Goal: Task Accomplishment & Management: Complete application form

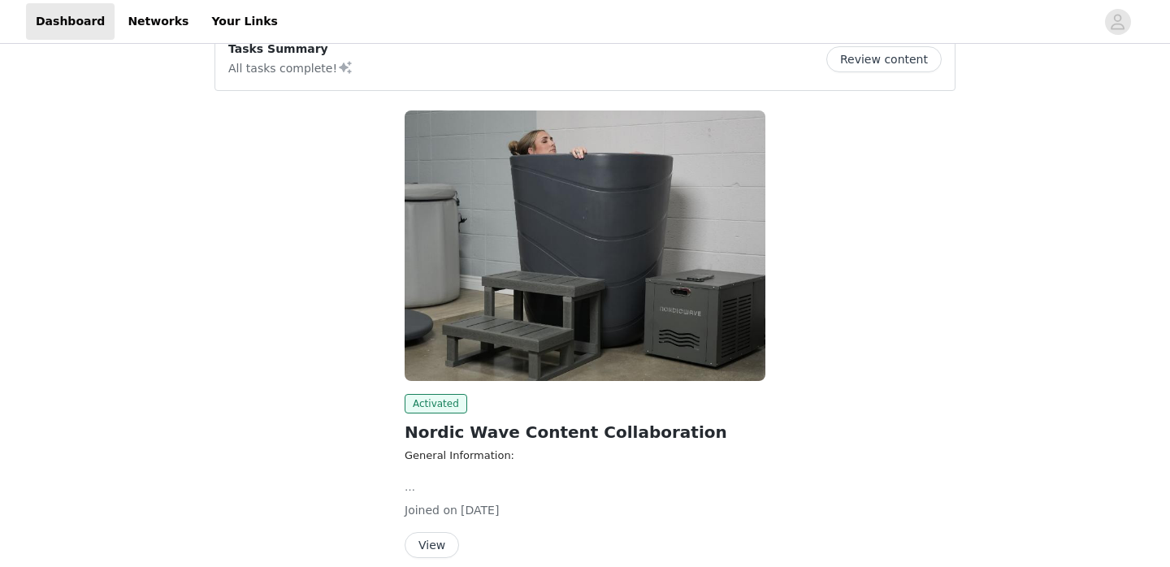
scroll to position [106, 0]
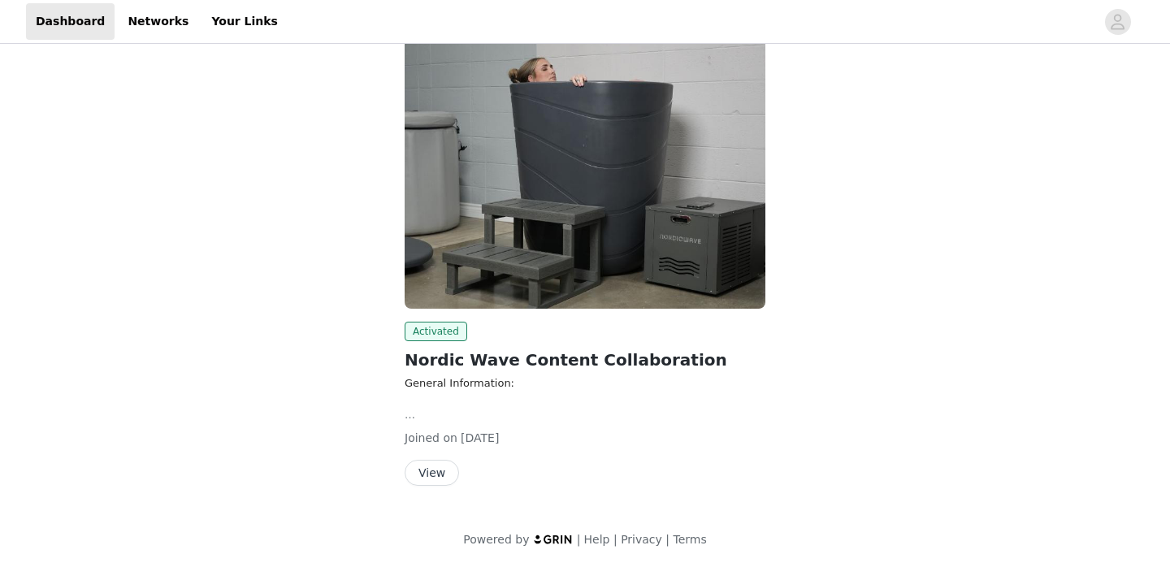
click at [435, 477] on button "View" at bounding box center [432, 473] width 54 height 26
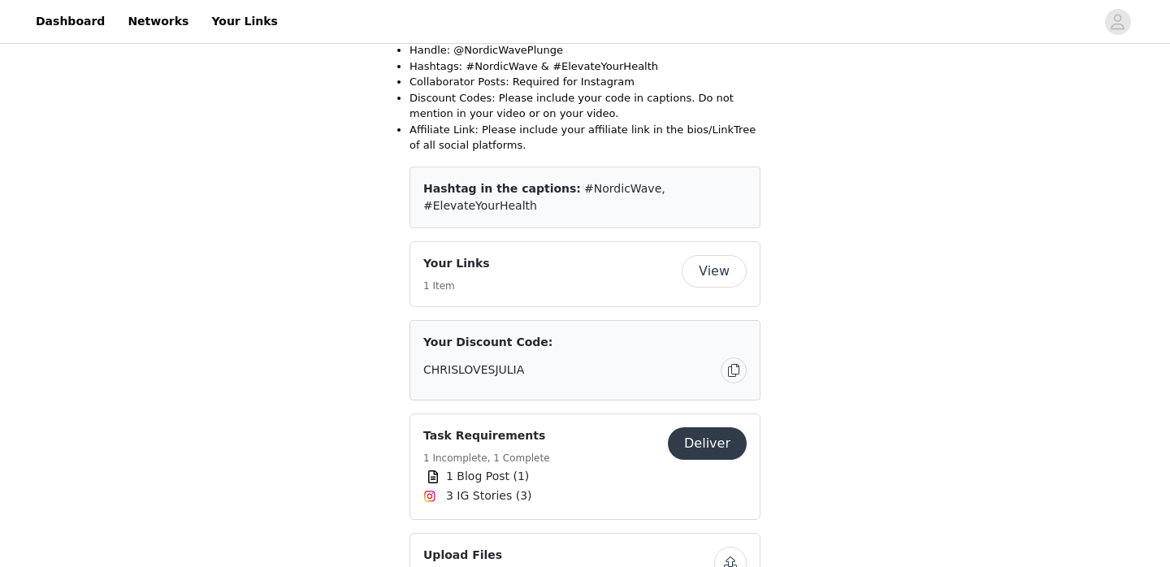
scroll to position [532, 0]
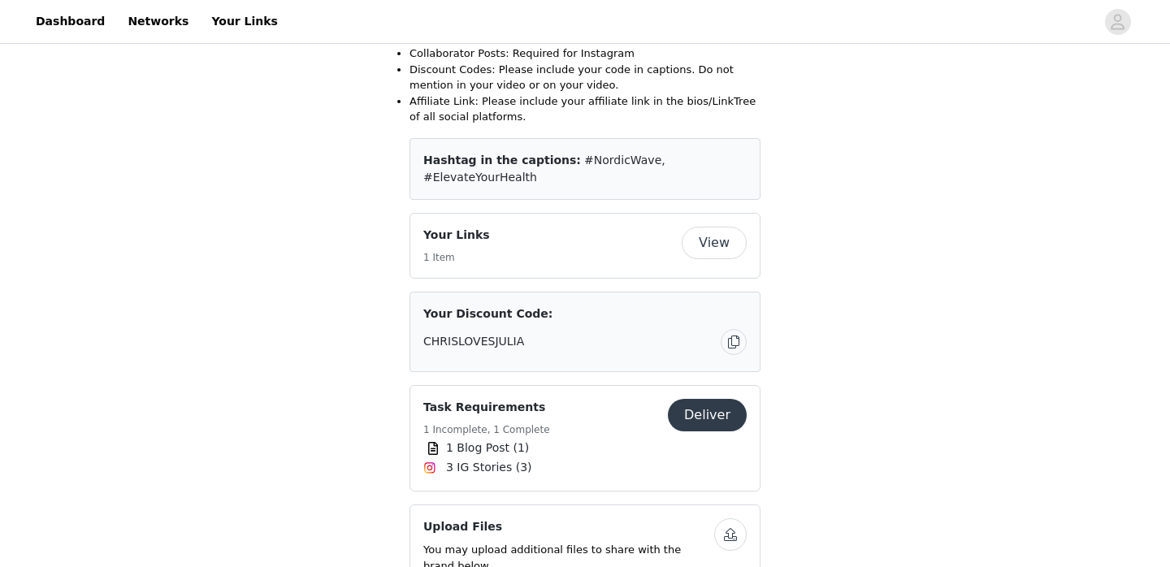
click at [710, 399] on button "Deliver" at bounding box center [707, 415] width 79 height 33
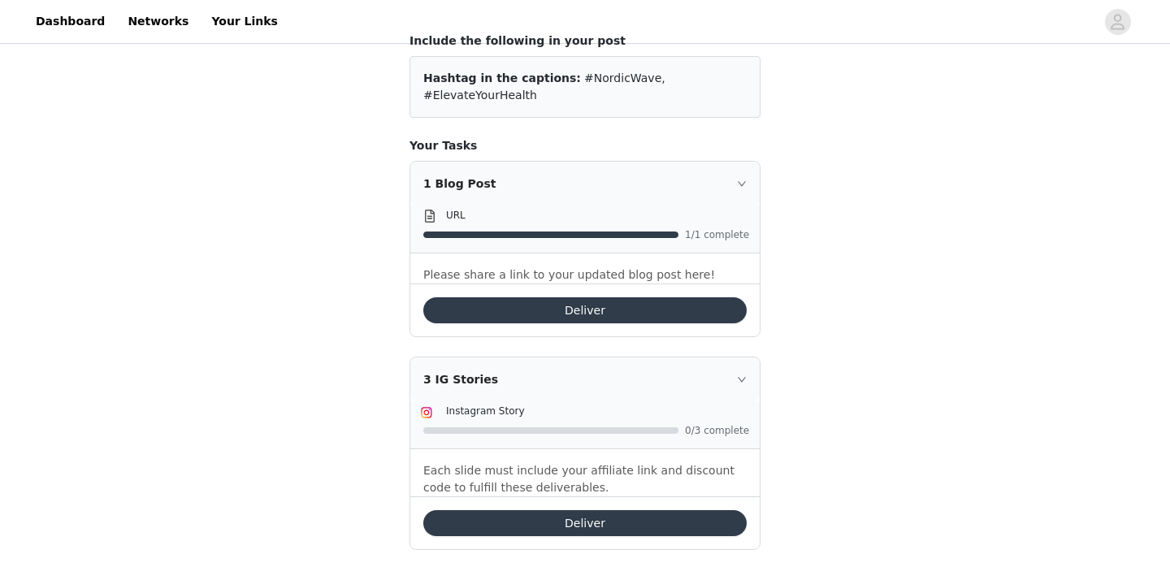
scroll to position [150, 0]
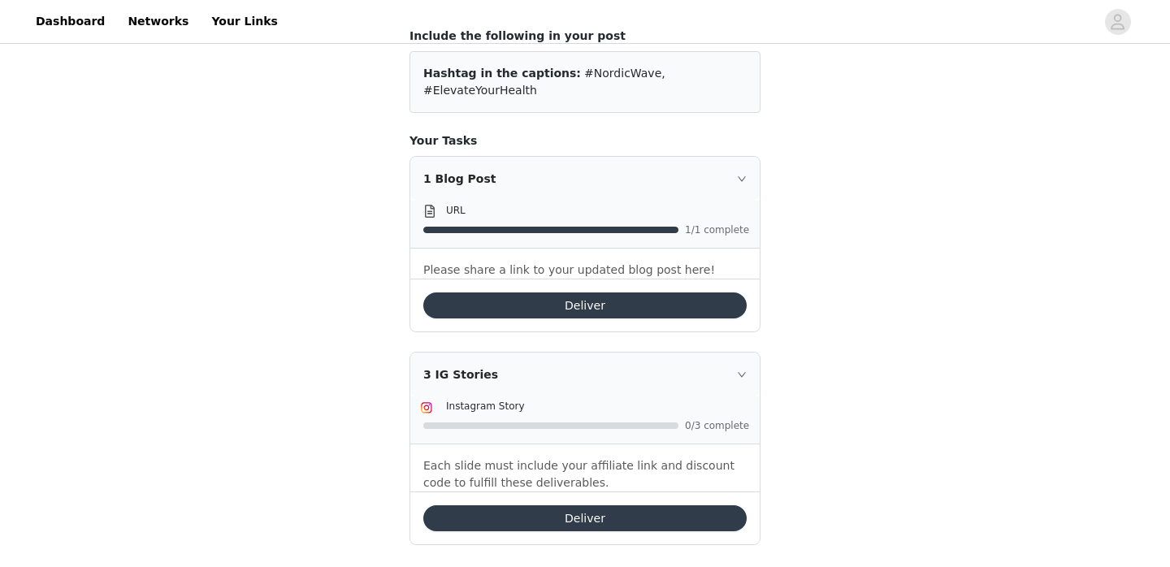
click at [625, 506] on button "Deliver" at bounding box center [584, 519] width 323 height 26
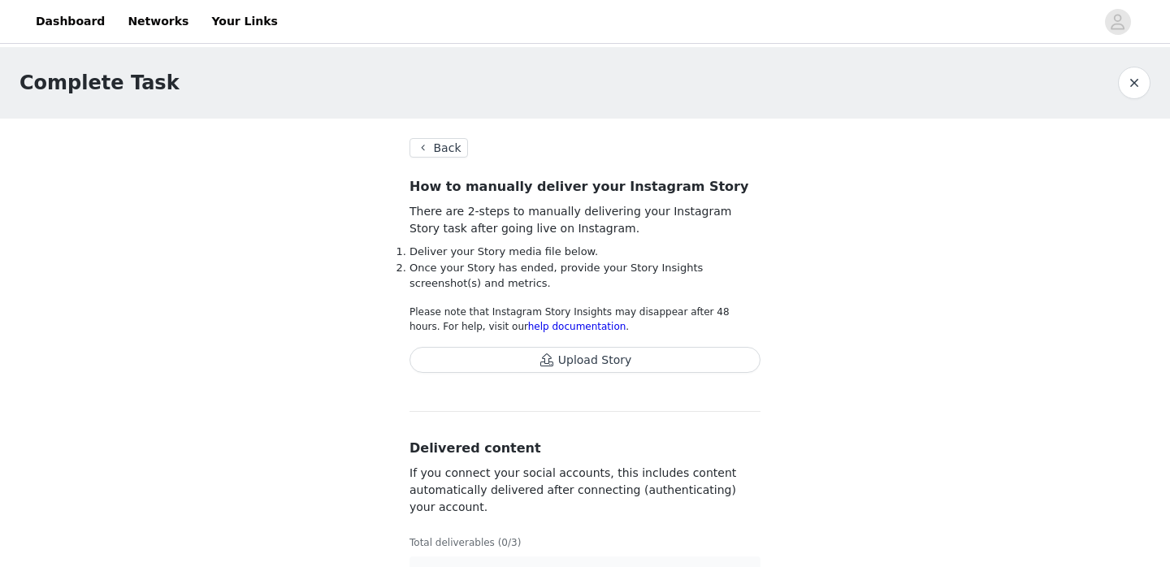
click at [603, 361] on button "Upload Story" at bounding box center [585, 360] width 351 height 26
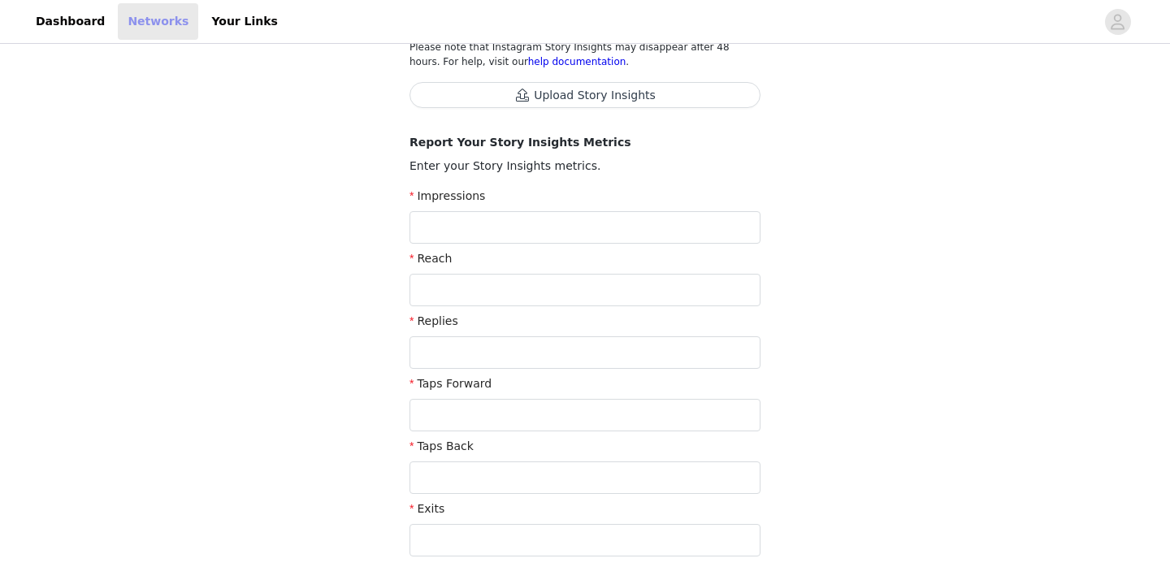
scroll to position [285, 0]
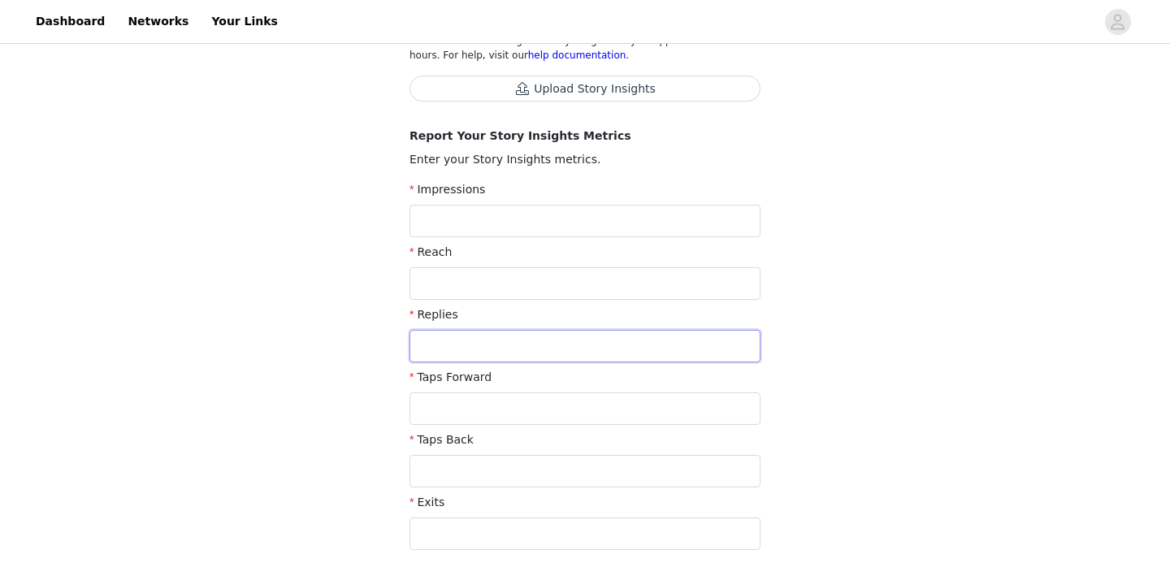
click at [450, 341] on input "text" at bounding box center [585, 346] width 351 height 33
type input "11"
click at [459, 407] on input "text" at bounding box center [585, 409] width 351 height 33
type input "36,854"
click at [471, 467] on input "text" at bounding box center [585, 471] width 351 height 33
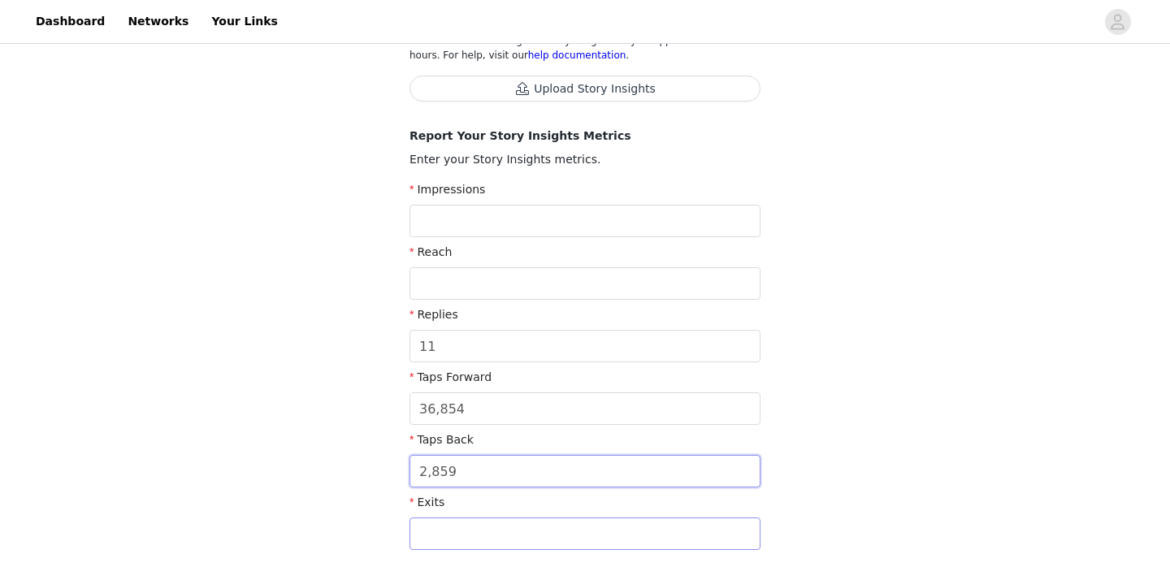
type input "2,859"
click at [475, 532] on input "text" at bounding box center [585, 534] width 351 height 33
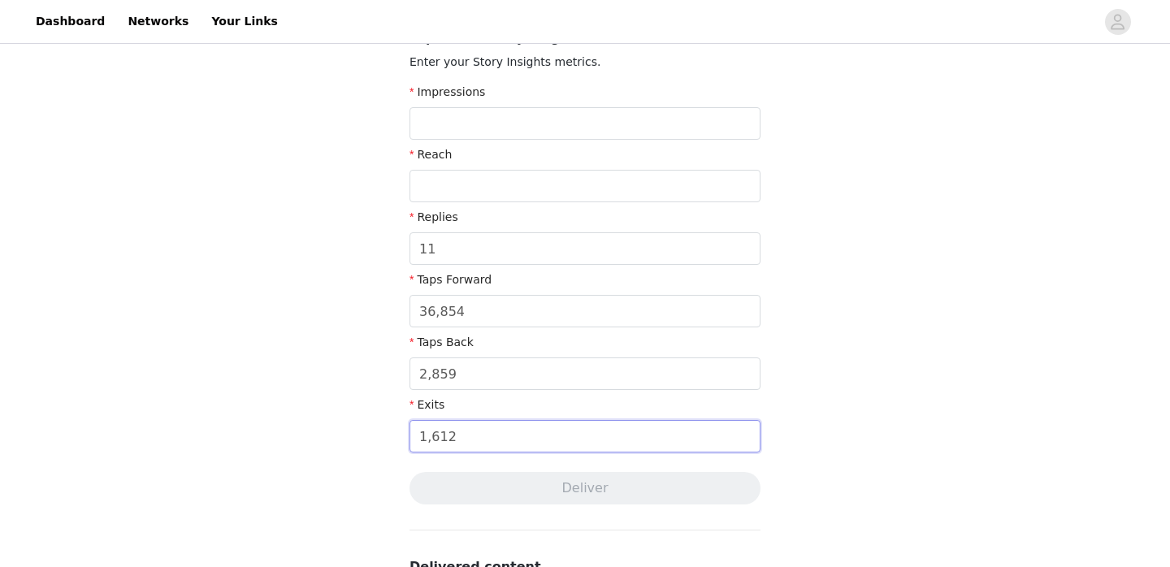
scroll to position [388, 0]
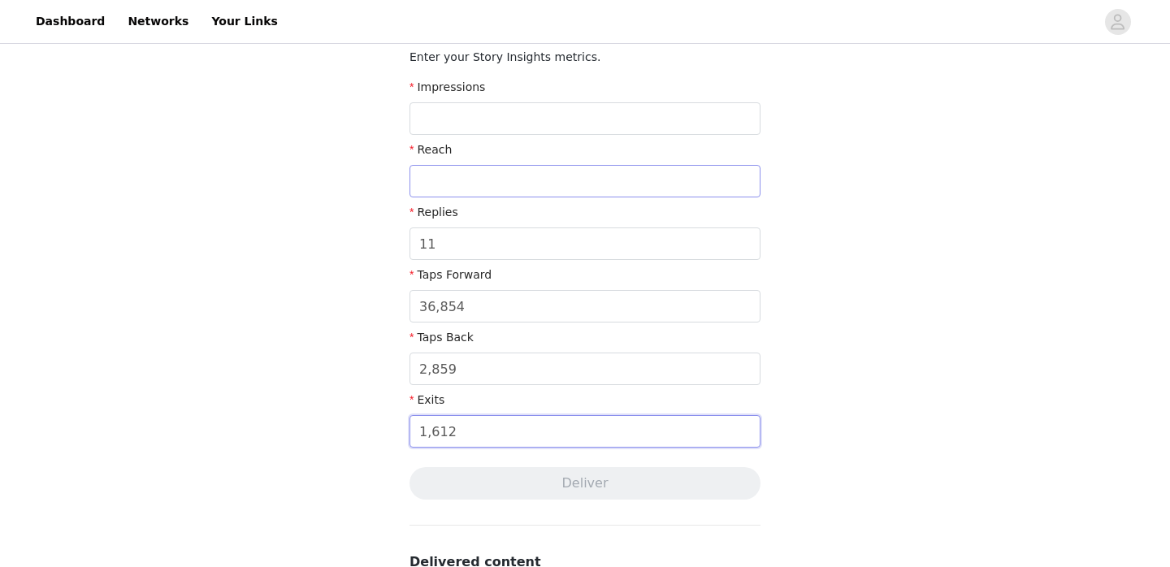
type input "1,612"
click at [489, 185] on input "text" at bounding box center [585, 181] width 351 height 33
click at [465, 112] on input "text" at bounding box center [585, 118] width 351 height 33
click at [435, 169] on input "text" at bounding box center [585, 181] width 351 height 33
type input "64,181"
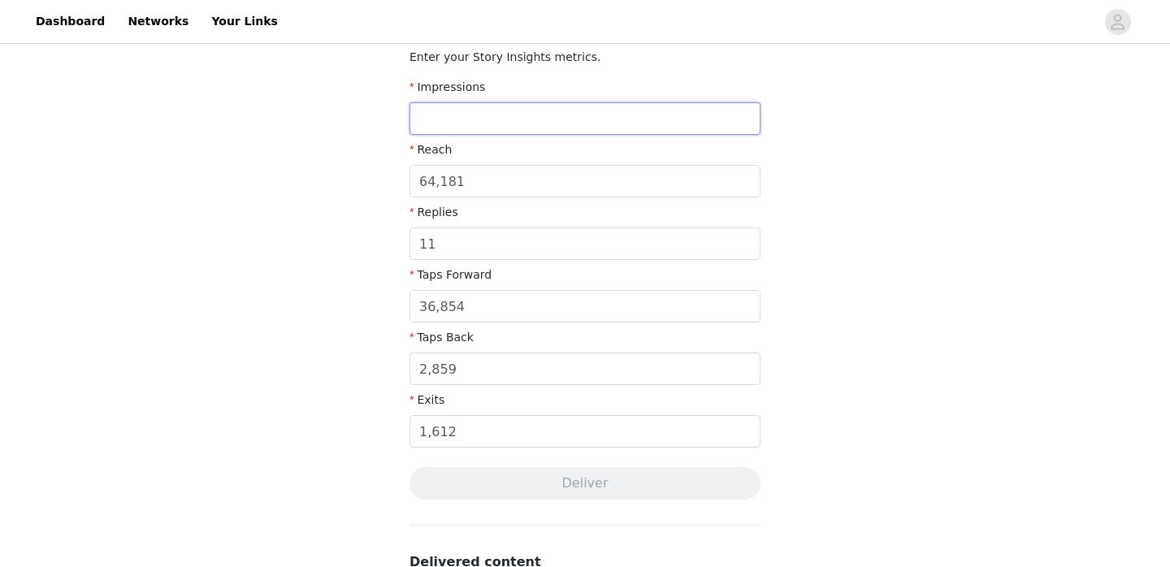
click at [444, 118] on input "text" at bounding box center [585, 118] width 351 height 33
drag, startPoint x: 472, startPoint y: 121, endPoint x: 440, endPoint y: 121, distance: 32.5
click at [440, 121] on input "75,374" at bounding box center [585, 118] width 351 height 33
type input "75,597"
click at [343, 254] on div "Complete Task Back Your media has been delivered. Once your story ends, click "…" at bounding box center [585, 239] width 1170 height 1160
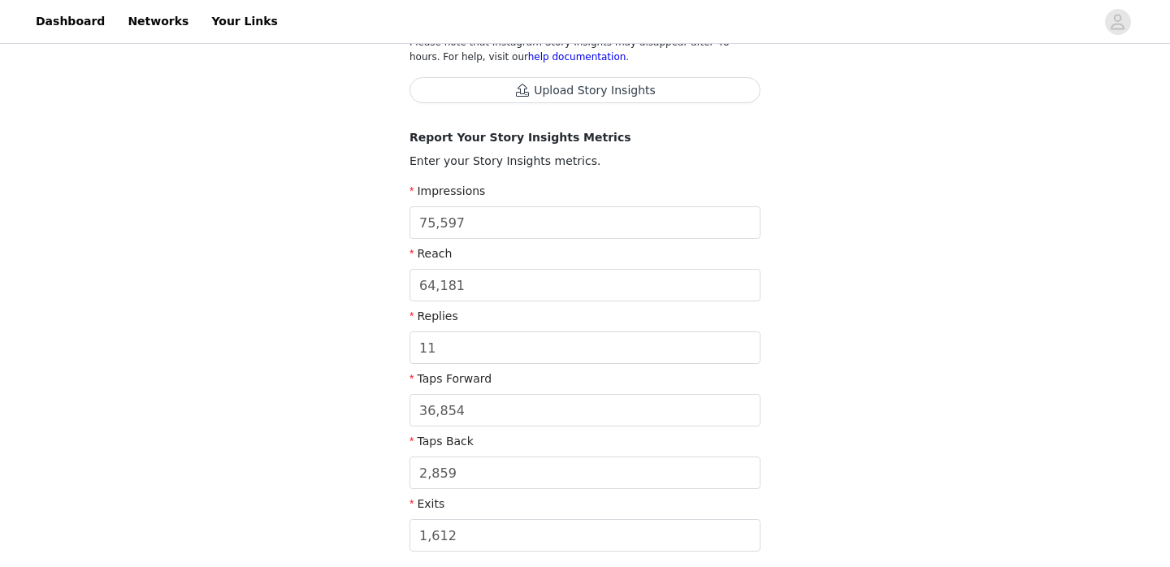
scroll to position [281, 0]
click at [579, 80] on button "Upload Story Insights" at bounding box center [585, 93] width 351 height 26
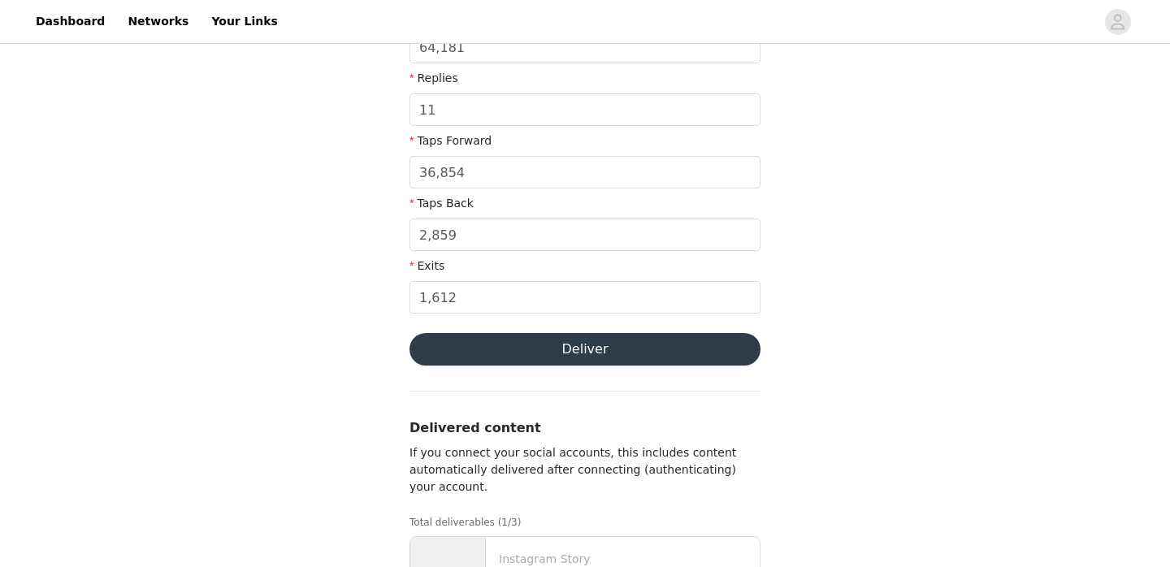
scroll to position [614, 0]
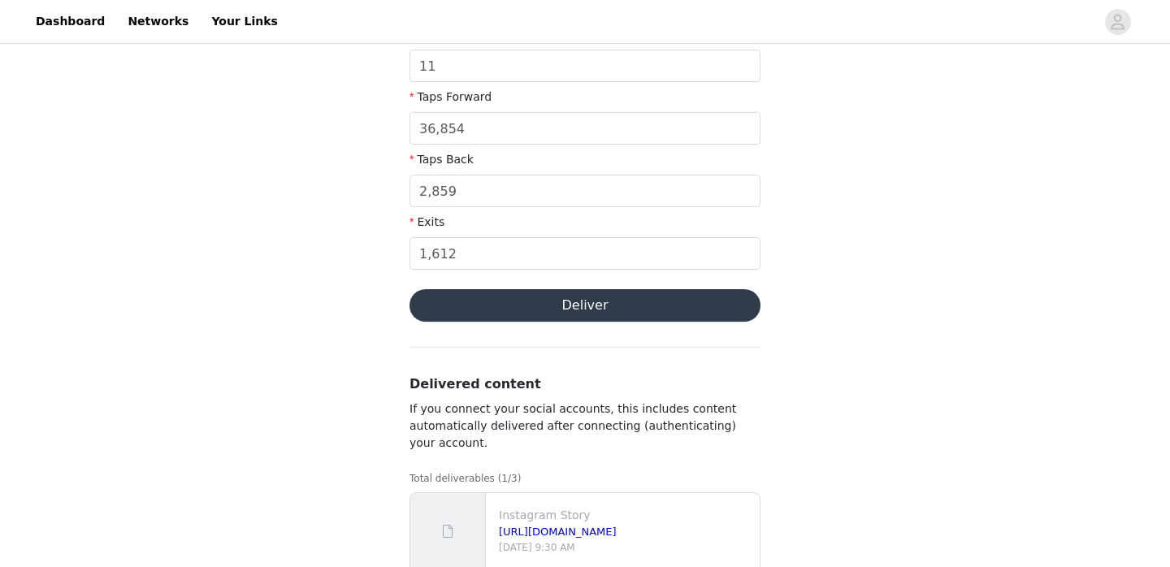
click at [603, 312] on button "Deliver" at bounding box center [585, 305] width 351 height 33
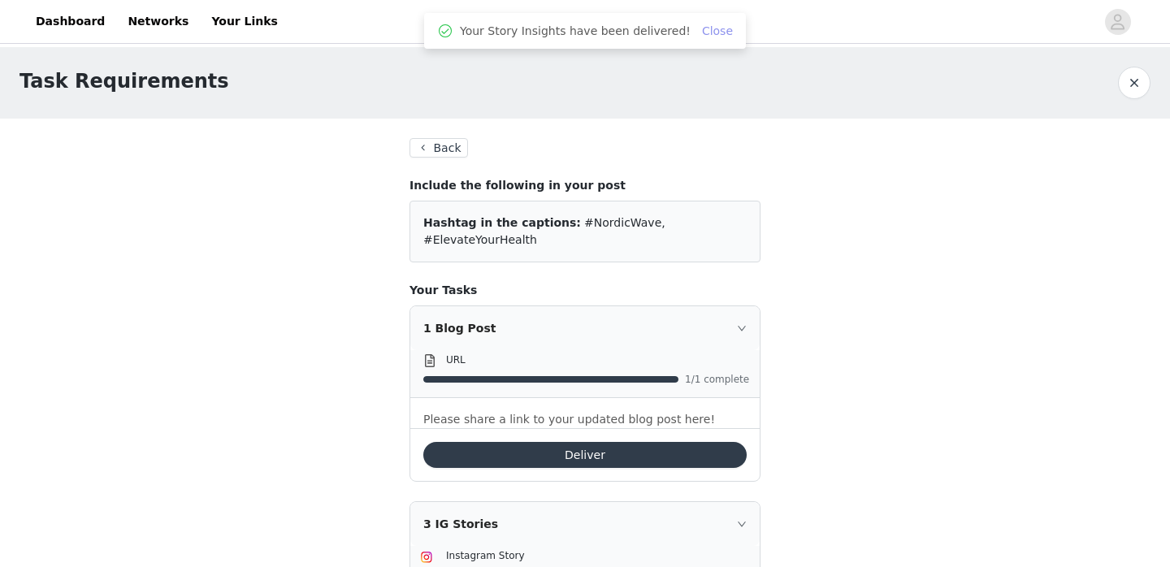
click at [714, 25] on link "Close" at bounding box center [717, 30] width 31 height 13
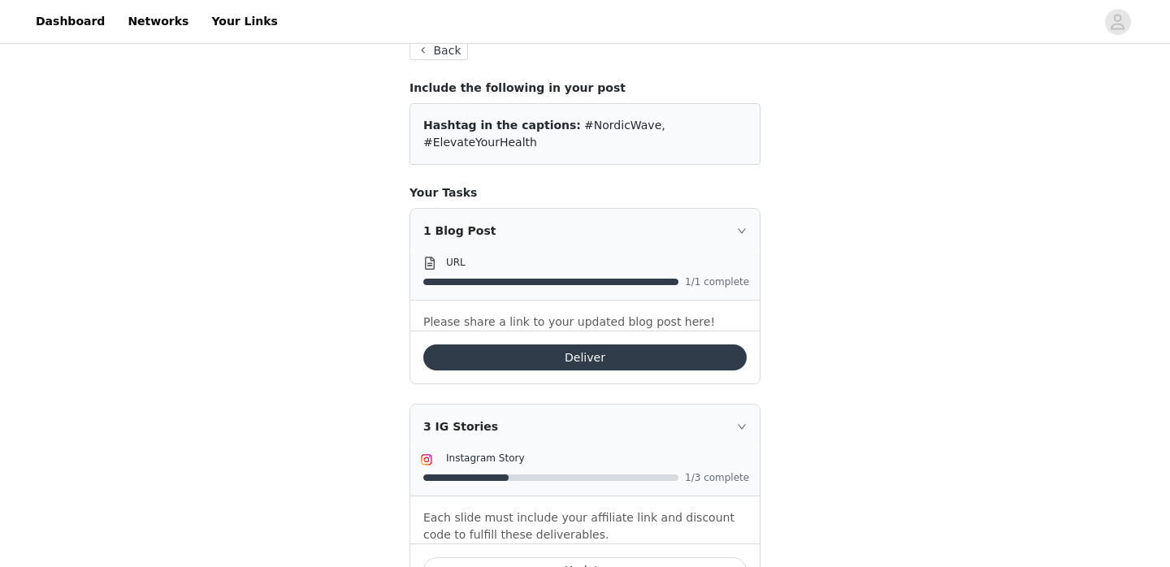
scroll to position [150, 0]
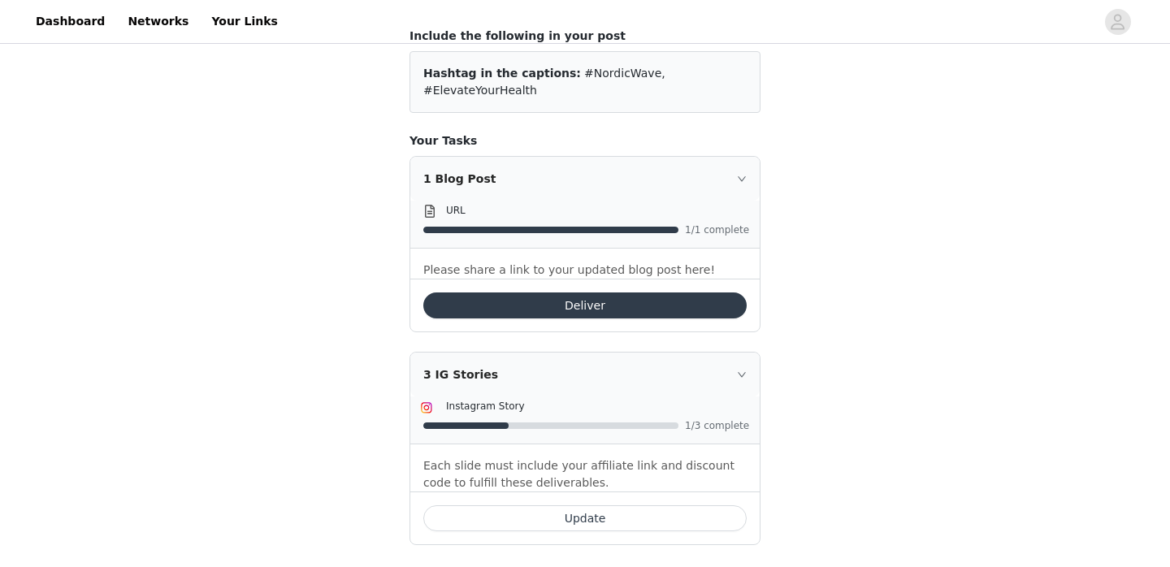
click at [591, 506] on button "Update" at bounding box center [584, 519] width 323 height 26
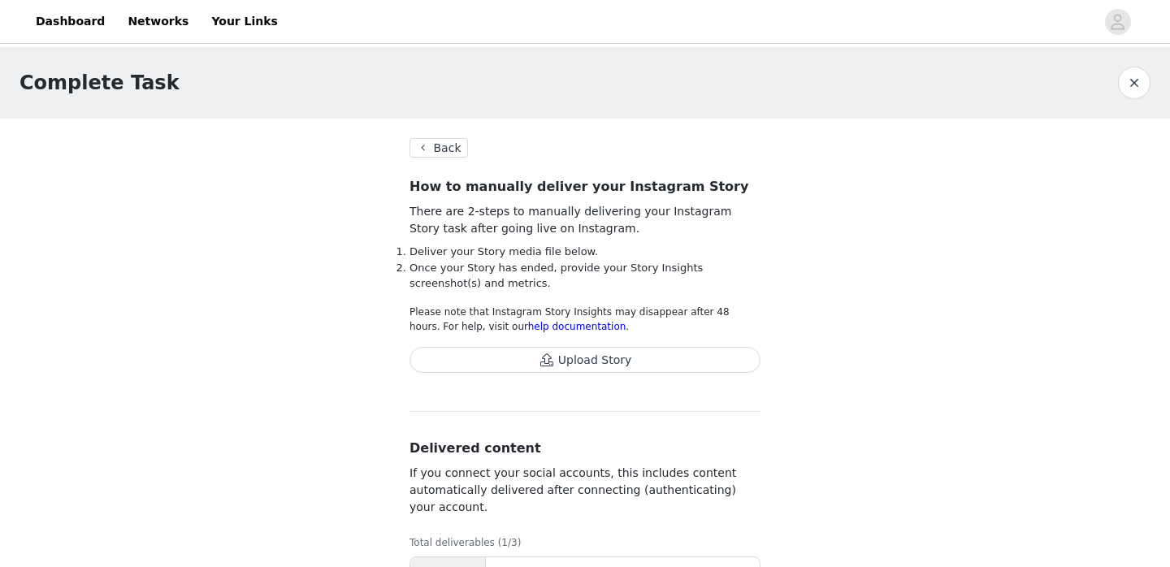
click at [484, 358] on button "Upload Story" at bounding box center [585, 360] width 351 height 26
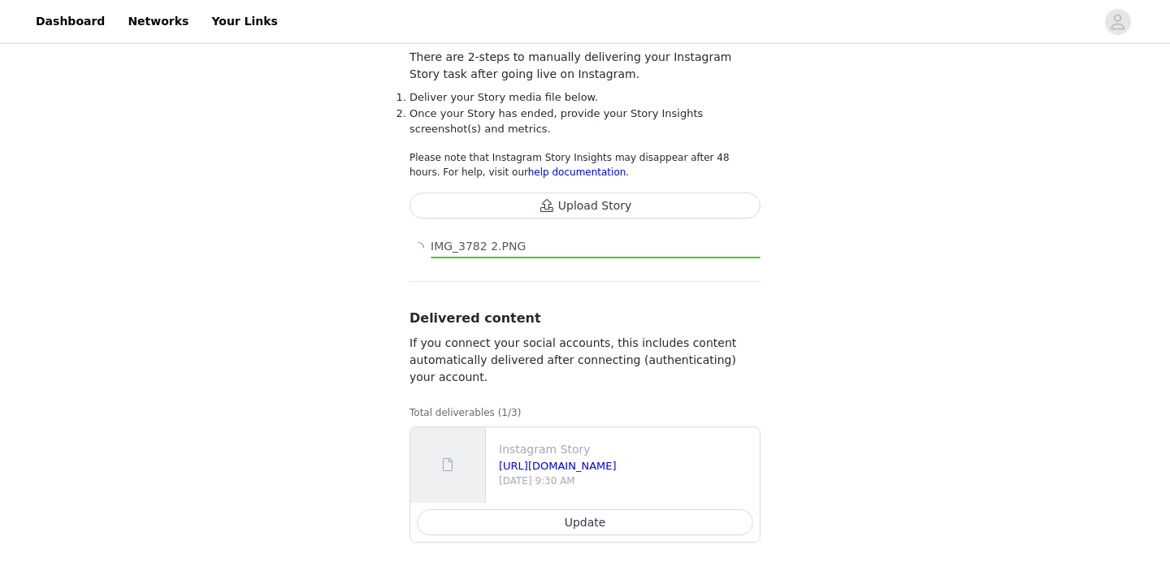
scroll to position [162, 0]
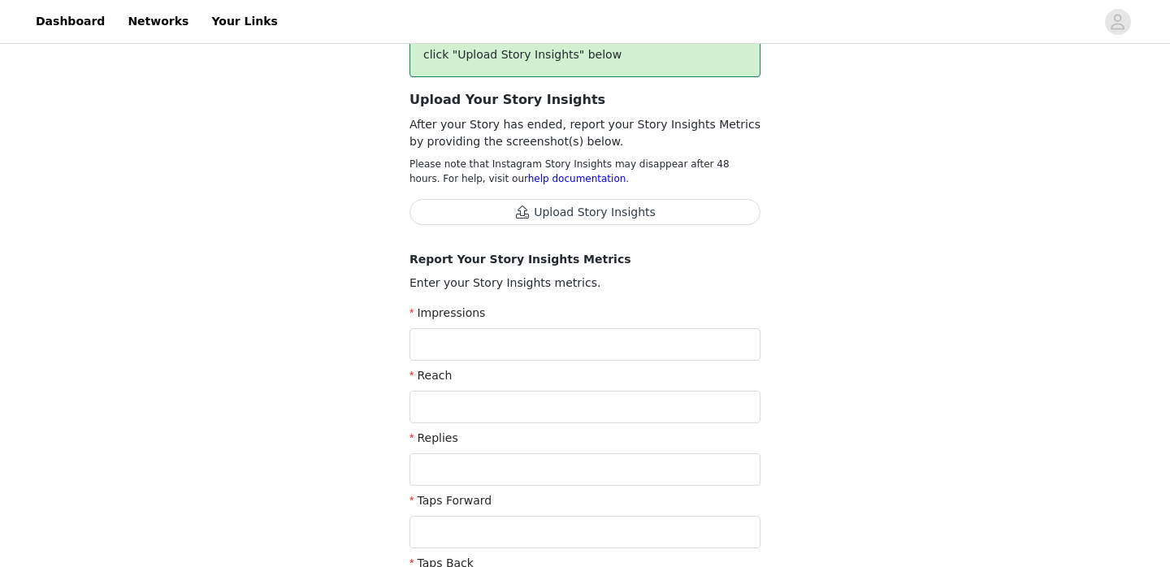
click at [447, 210] on button "Upload Story Insights" at bounding box center [585, 212] width 351 height 26
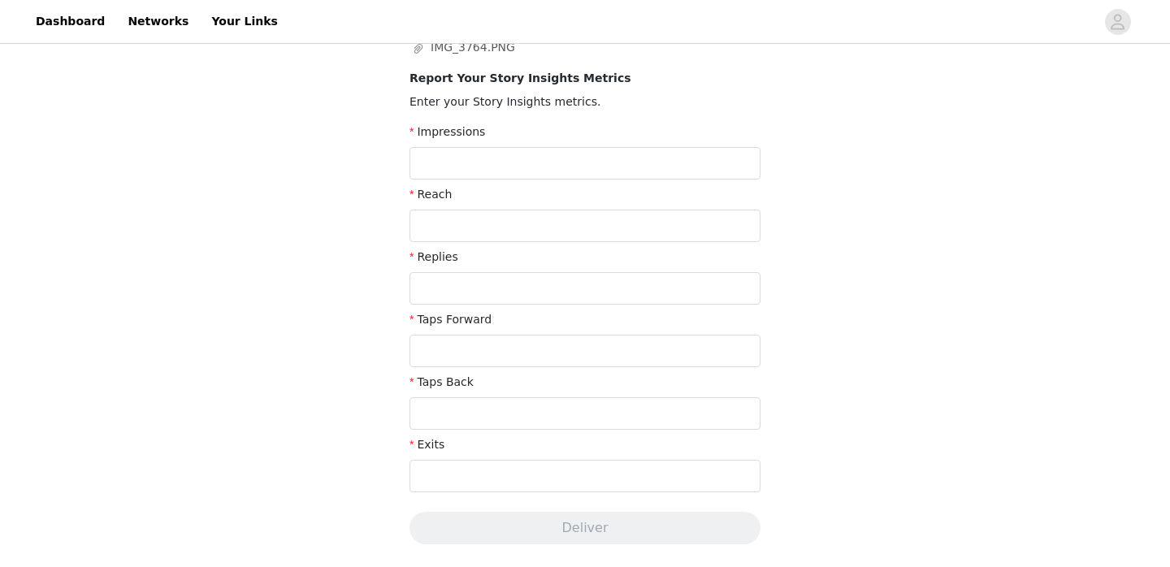
scroll to position [386, 0]
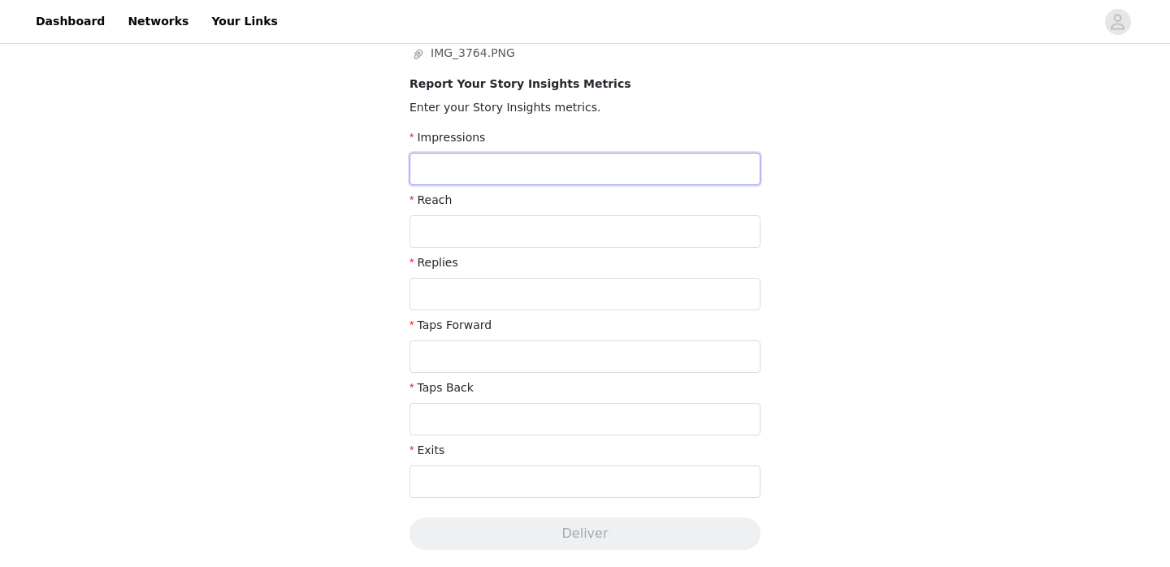
click at [454, 165] on input "text" at bounding box center [585, 169] width 351 height 33
type input "70,264"
click at [445, 230] on input "text" at bounding box center [585, 231] width 351 height 33
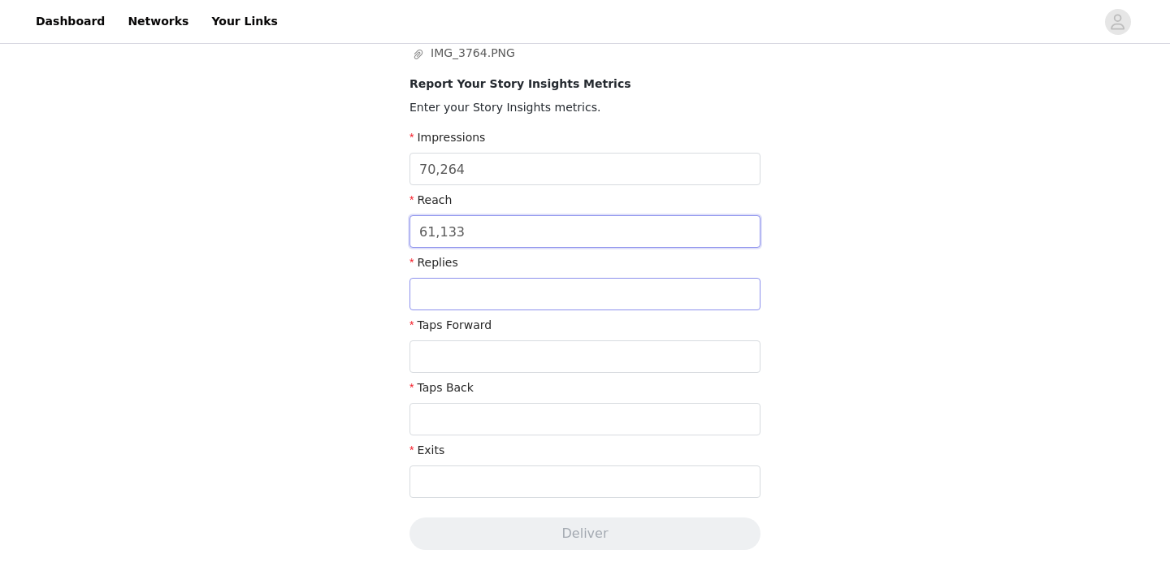
type input "61,133"
click at [479, 291] on input "text" at bounding box center [585, 294] width 351 height 33
type input "11"
click at [453, 357] on input "text" at bounding box center [585, 357] width 351 height 33
type input "55,164"
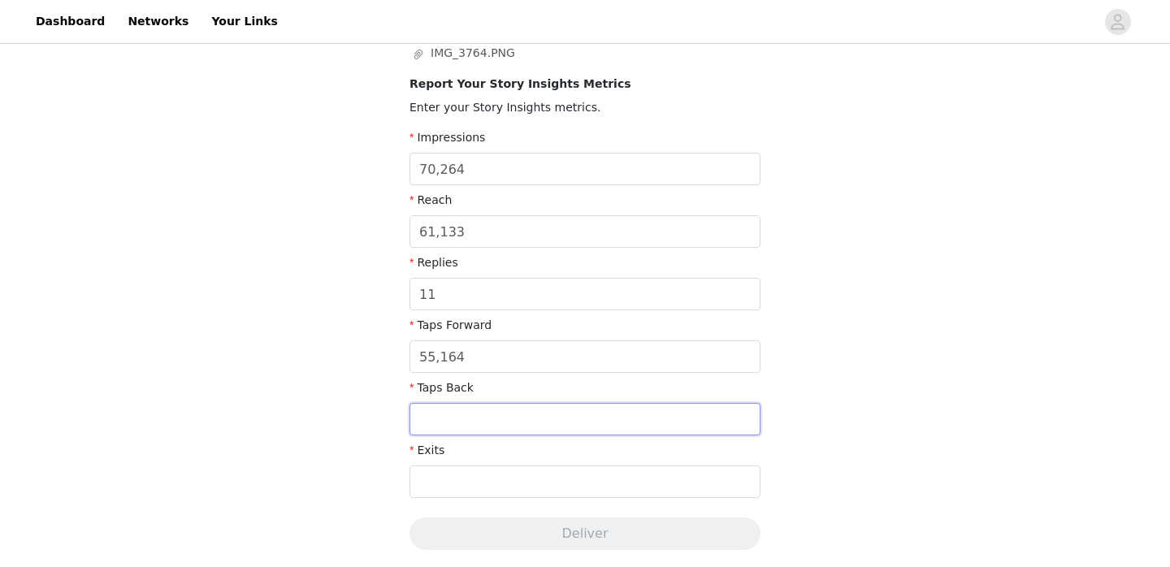
click at [461, 419] on input "text" at bounding box center [585, 419] width 351 height 33
type input "2,567"
click at [467, 478] on input "text" at bounding box center [585, 482] width 351 height 33
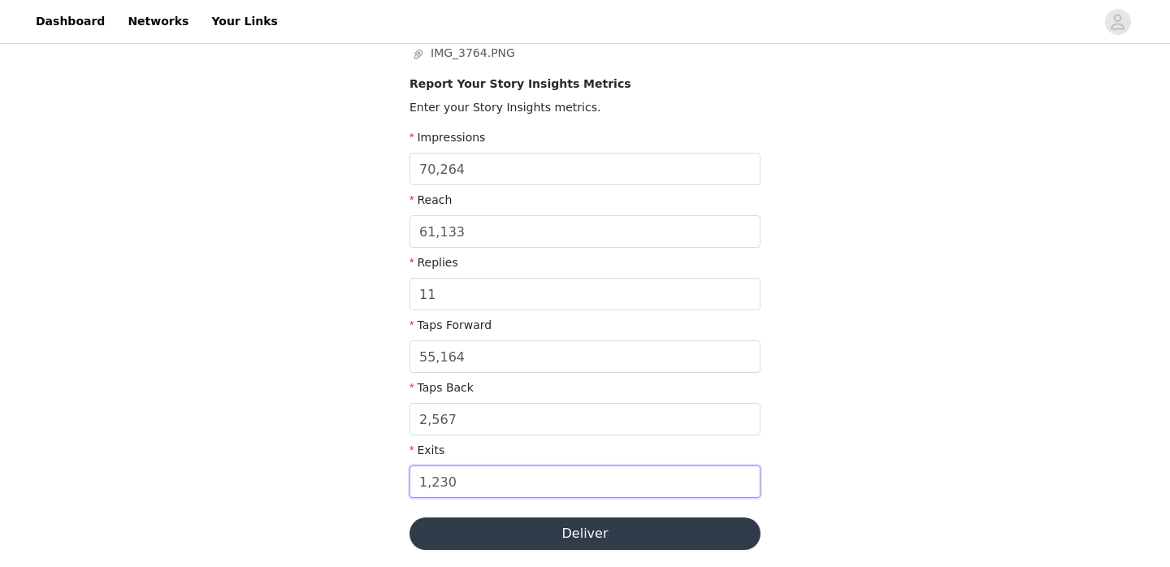
type input "1,230"
click at [517, 523] on button "Deliver" at bounding box center [585, 534] width 351 height 33
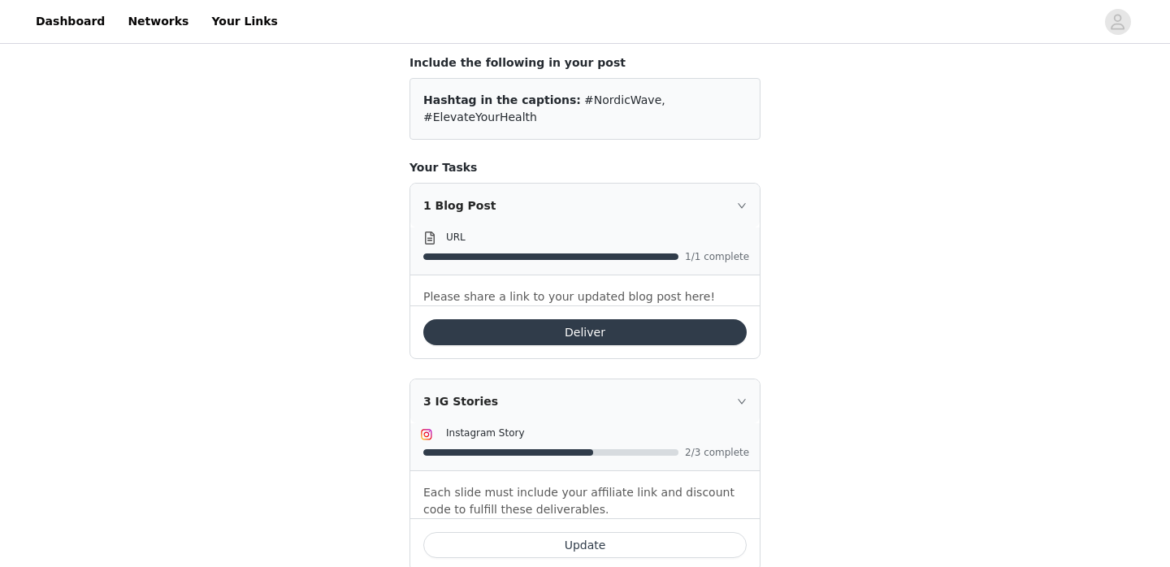
scroll to position [150, 0]
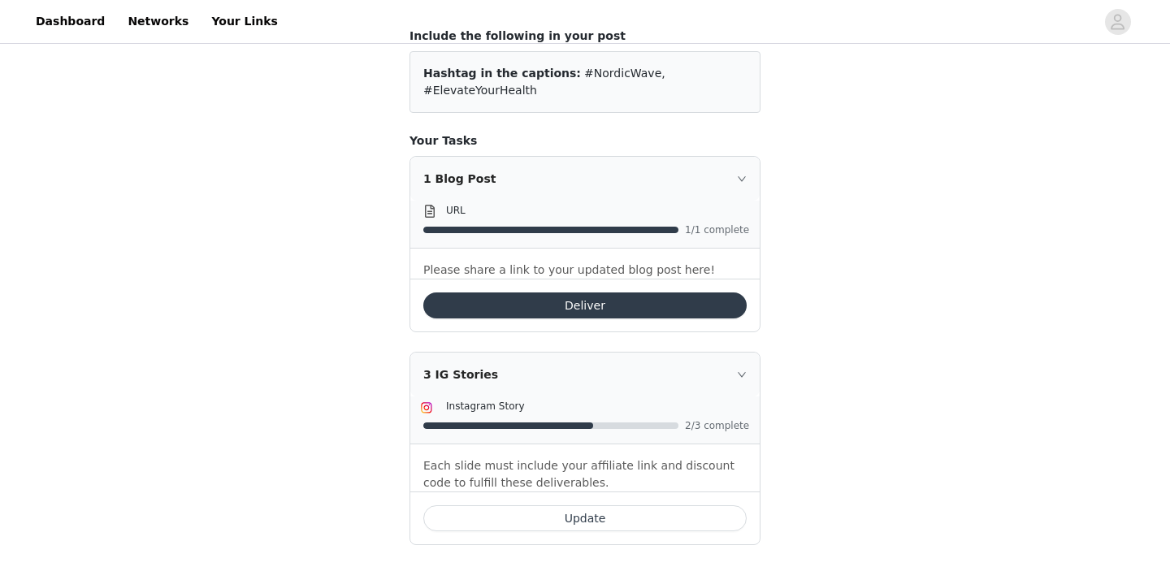
click at [530, 506] on button "Update" at bounding box center [584, 519] width 323 height 26
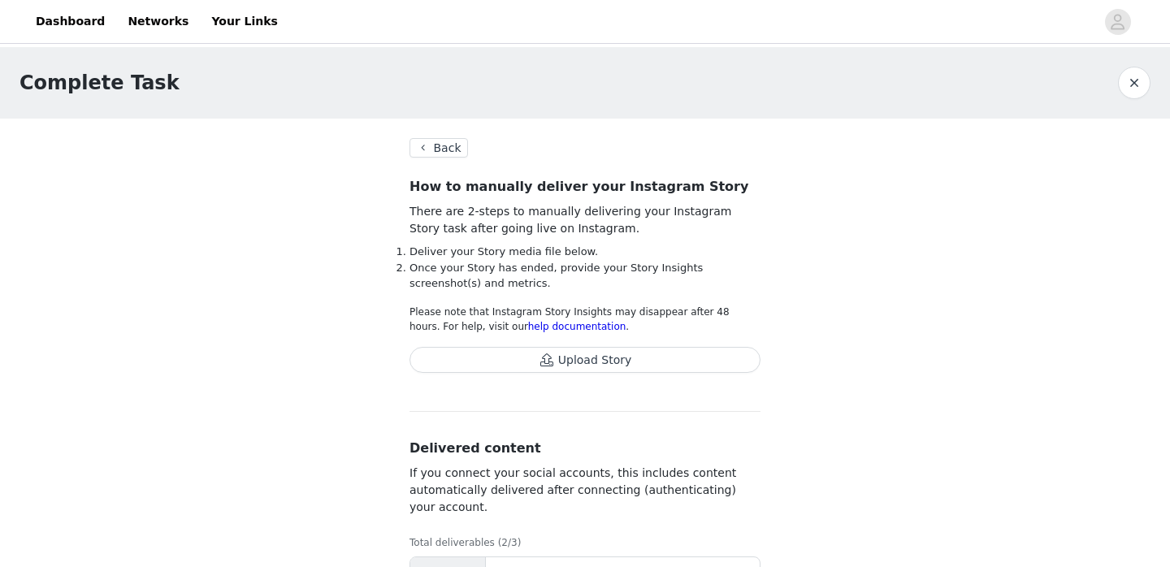
click at [525, 356] on button "Upload Story" at bounding box center [585, 360] width 351 height 26
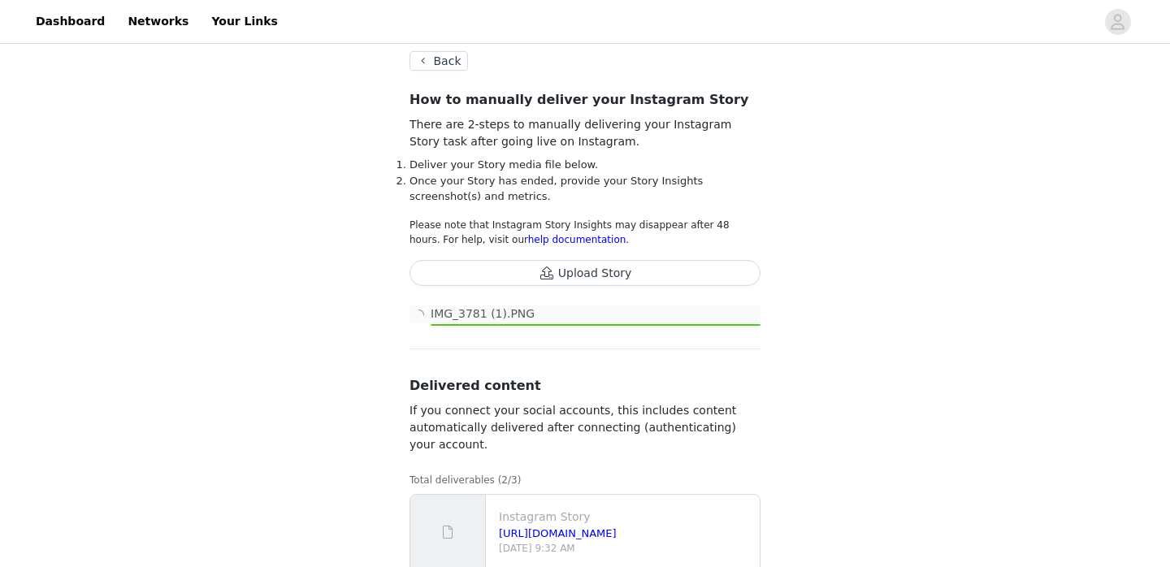
scroll to position [97, 0]
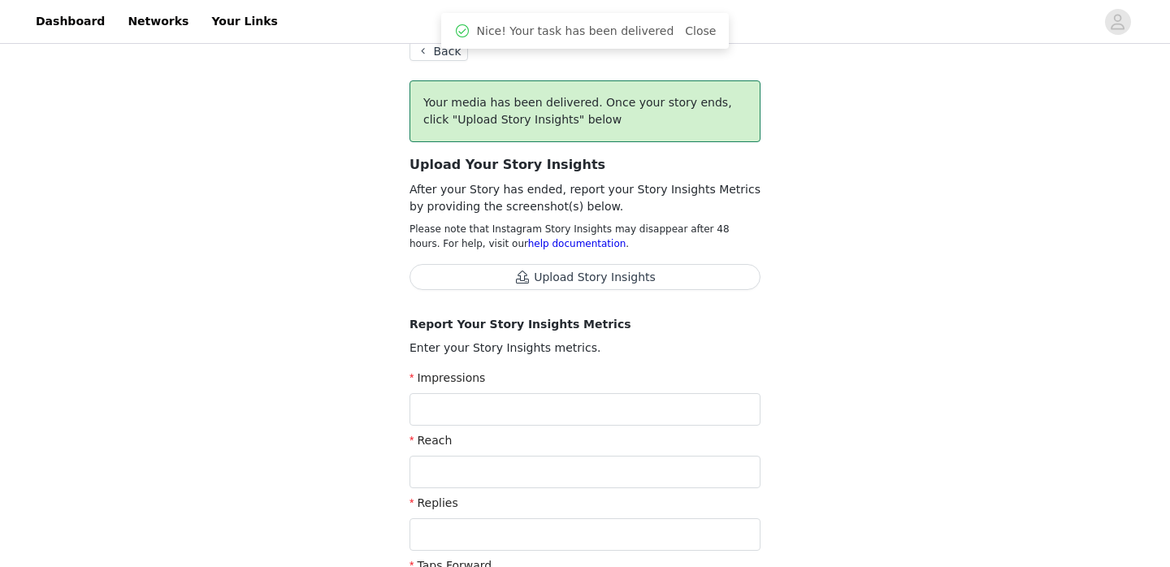
click at [502, 278] on button "Upload Story Insights" at bounding box center [585, 277] width 351 height 26
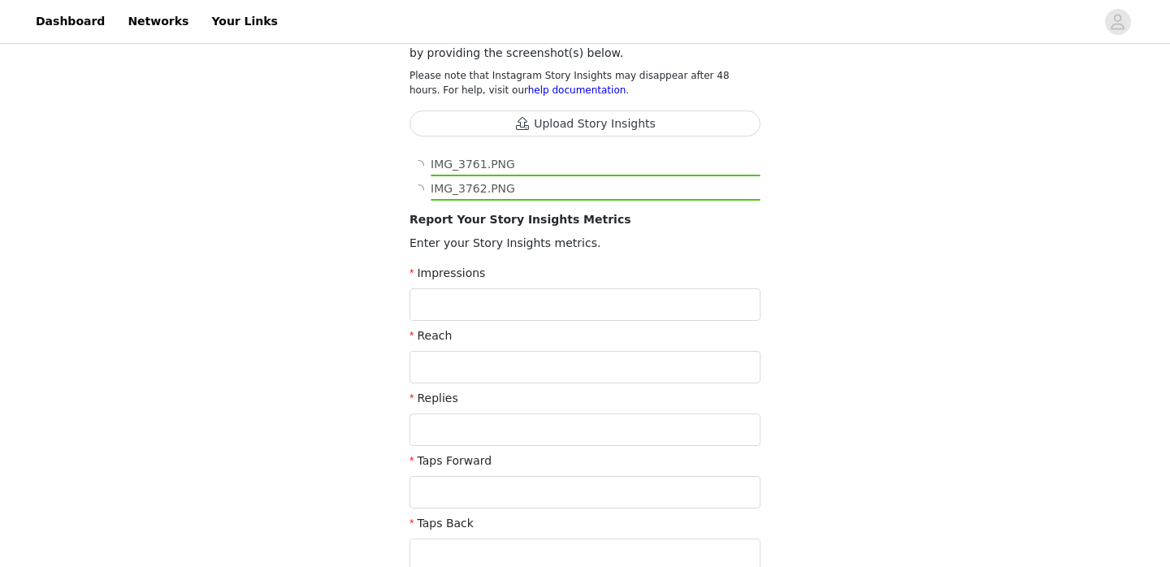
scroll to position [252, 0]
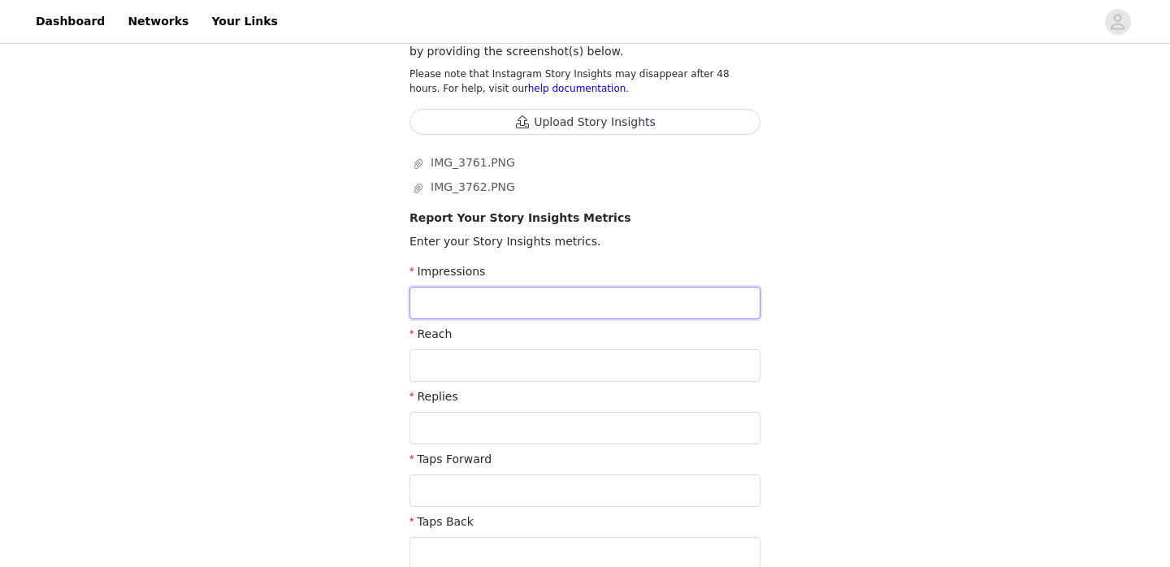
click at [472, 310] on input "text" at bounding box center [585, 303] width 351 height 33
type input "74,405"
click at [454, 366] on input "text" at bounding box center [585, 365] width 351 height 33
type input "62,346"
click at [451, 428] on input "text" at bounding box center [585, 428] width 351 height 33
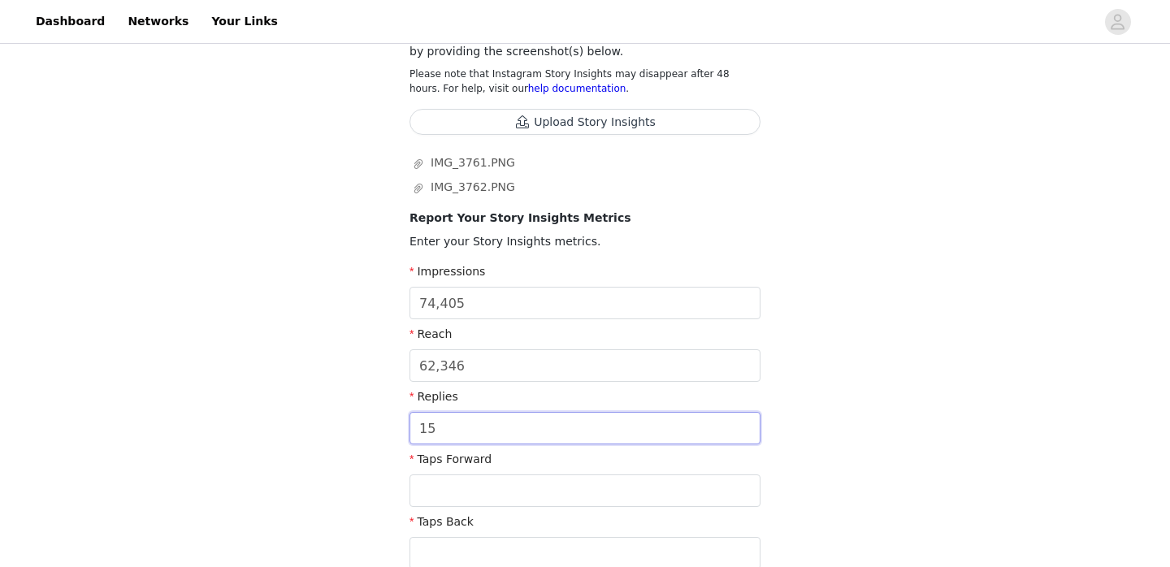
type input "15"
click at [437, 492] on input "text" at bounding box center [585, 491] width 351 height 33
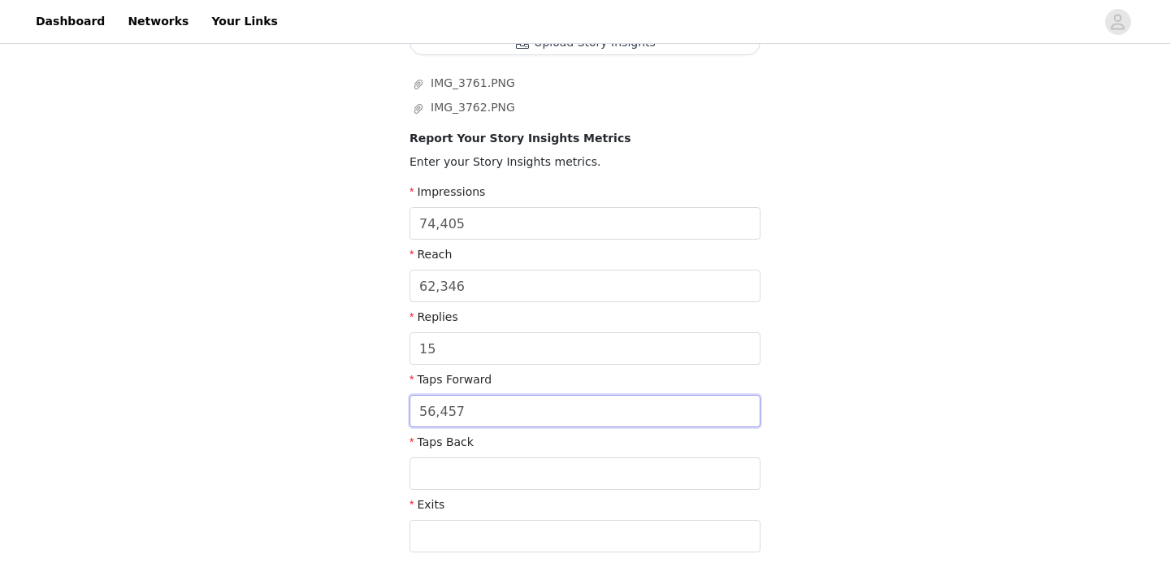
scroll to position [375, 0]
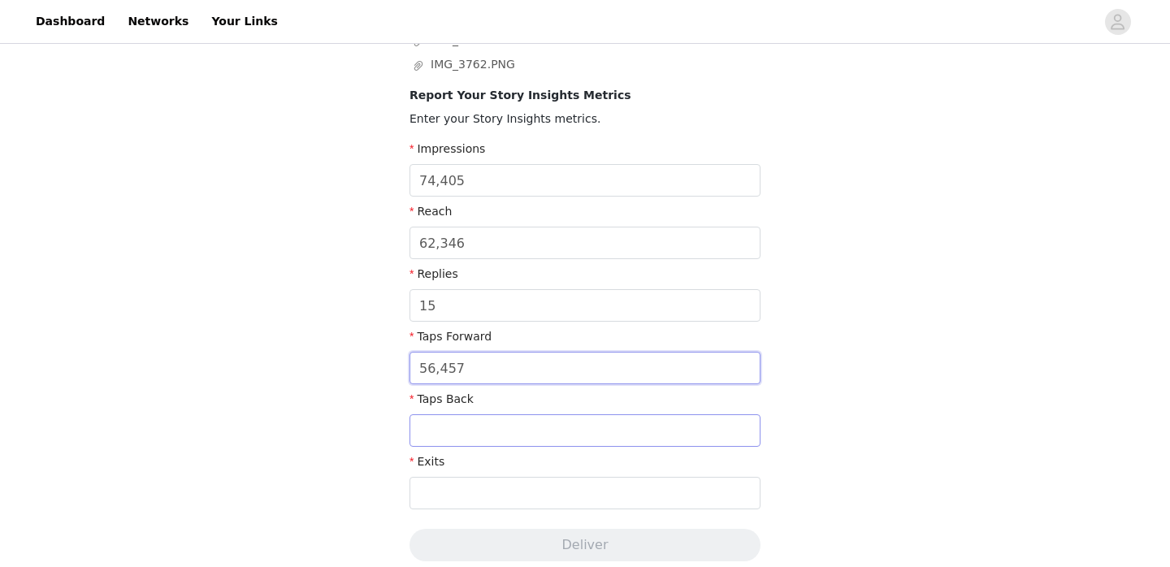
type input "56,457"
click at [474, 432] on input "text" at bounding box center [585, 431] width 351 height 33
type input "2,797"
click at [497, 492] on input "text" at bounding box center [585, 493] width 351 height 33
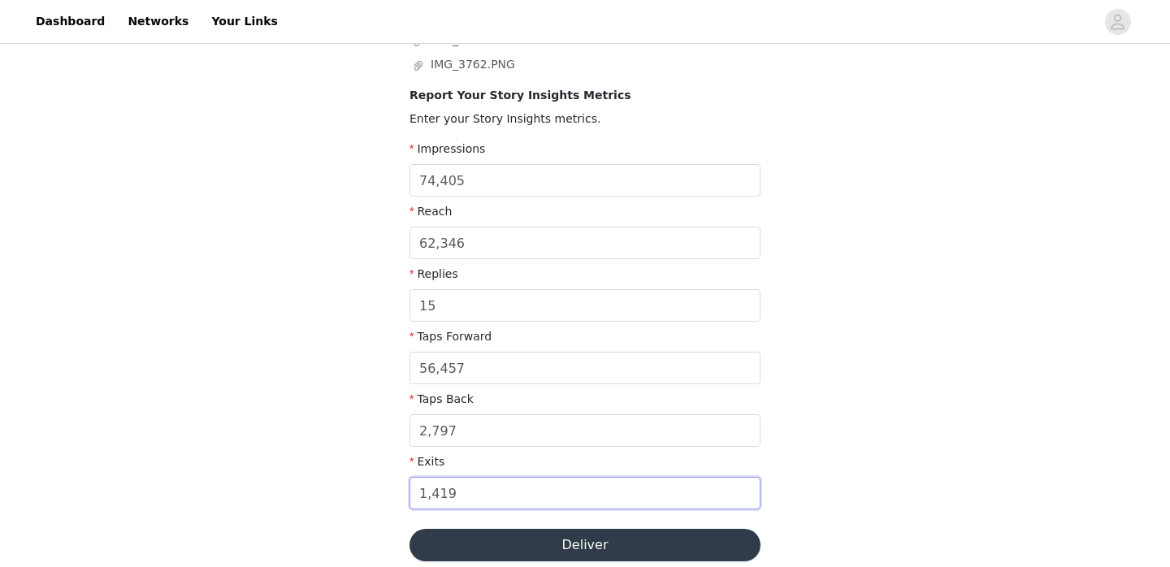
type input "1,419"
click at [498, 543] on button "Deliver" at bounding box center [585, 545] width 351 height 33
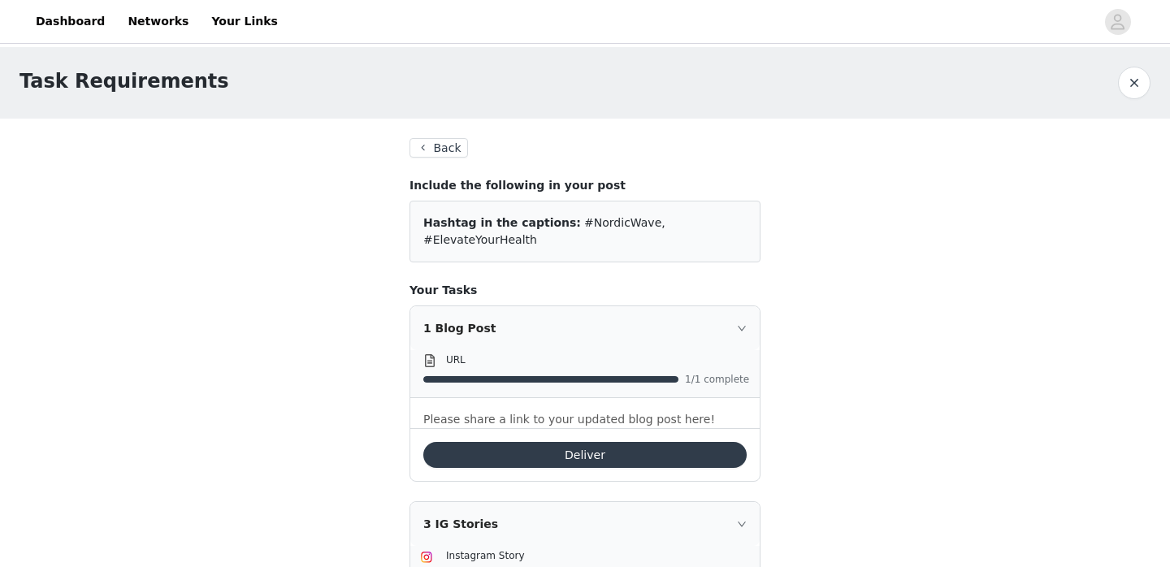
click at [1139, 76] on button "button" at bounding box center [1134, 83] width 33 height 33
